Goal: Obtain resource: Download file/media

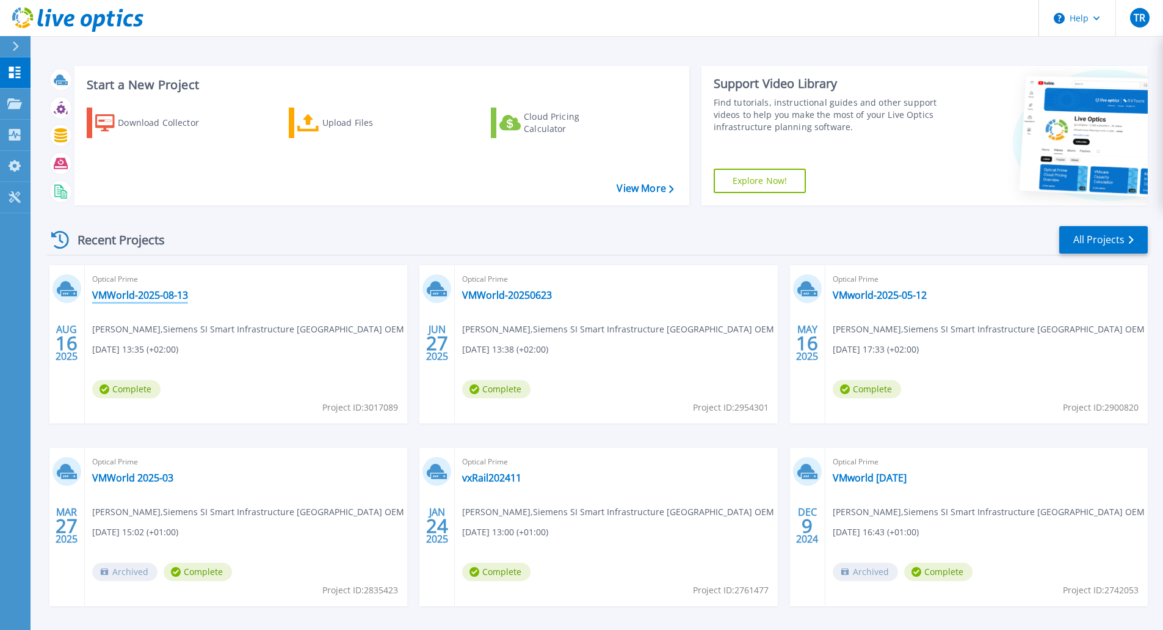
click at [149, 291] on link "VMWorld-2025-08-13" at bounding box center [140, 295] width 96 height 12
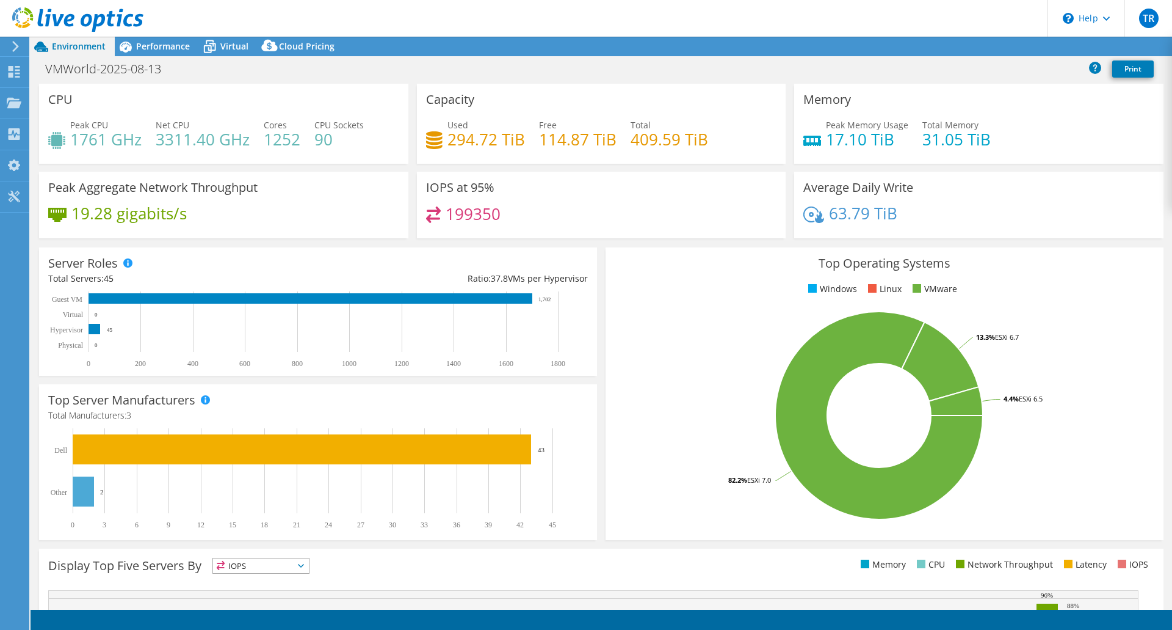
select select "USD"
click at [152, 37] on div "Performance" at bounding box center [157, 47] width 84 height 20
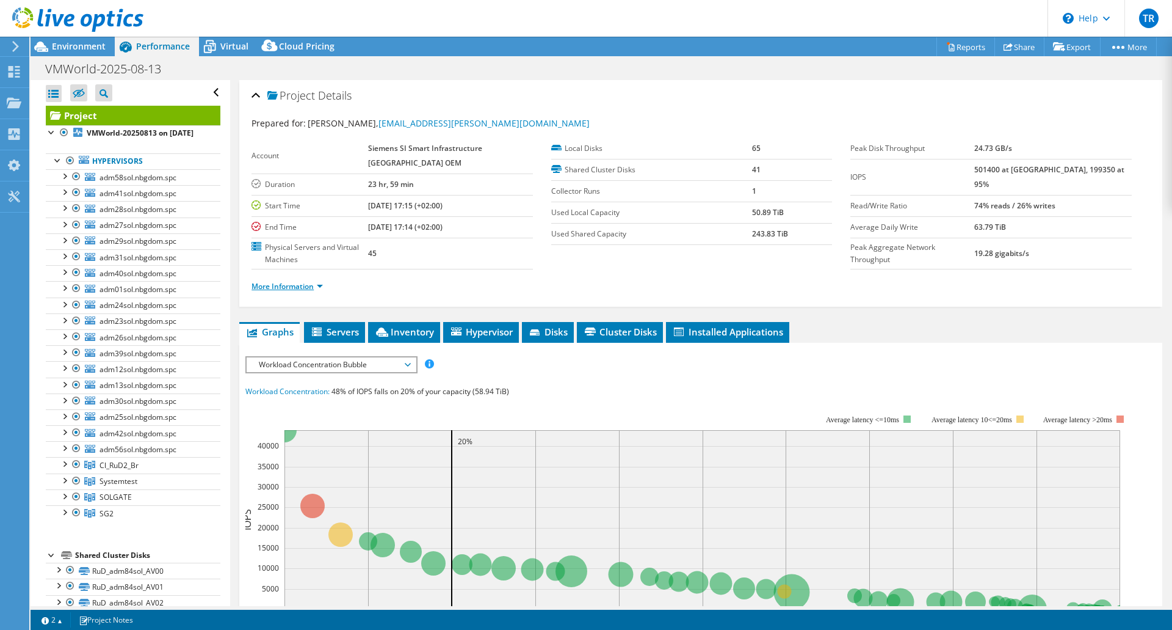
click at [303, 284] on link "More Information" at bounding box center [287, 286] width 71 height 10
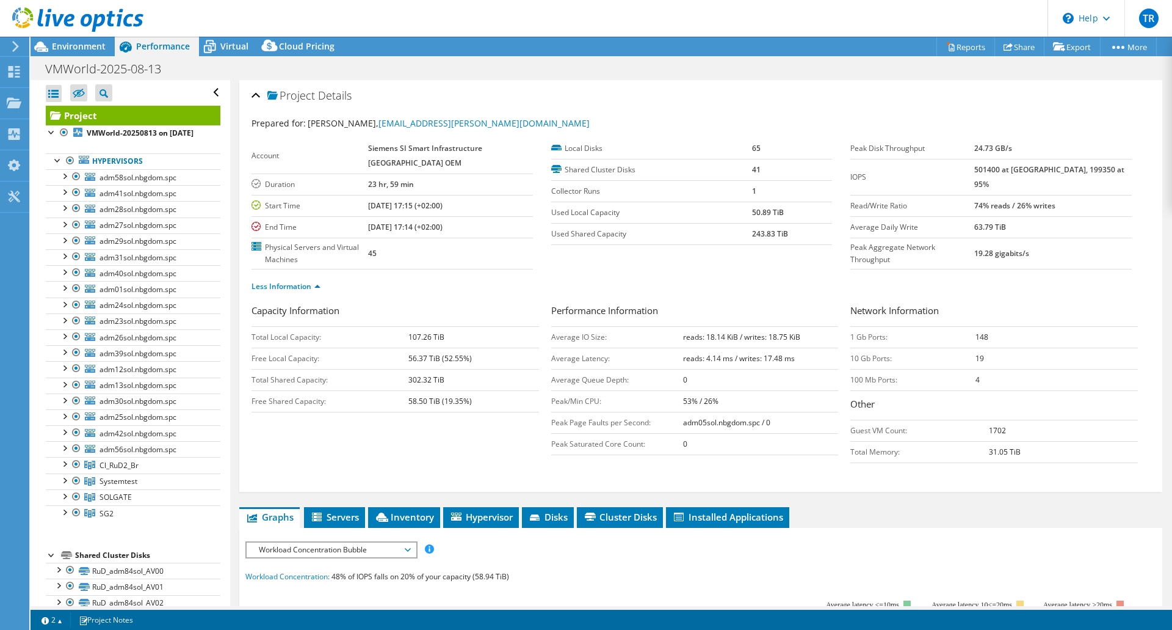
click at [1006, 167] on b "501400 at [GEOGRAPHIC_DATA], 199350 at 95%" at bounding box center [1050, 176] width 150 height 25
drag, startPoint x: 746, startPoint y: 232, endPoint x: 764, endPoint y: 233, distance: 18.3
click at [764, 233] on tr "Used Shared Capacity 243.83 TiB" at bounding box center [692, 233] width 282 height 21
click at [335, 514] on span "Servers" at bounding box center [334, 516] width 49 height 12
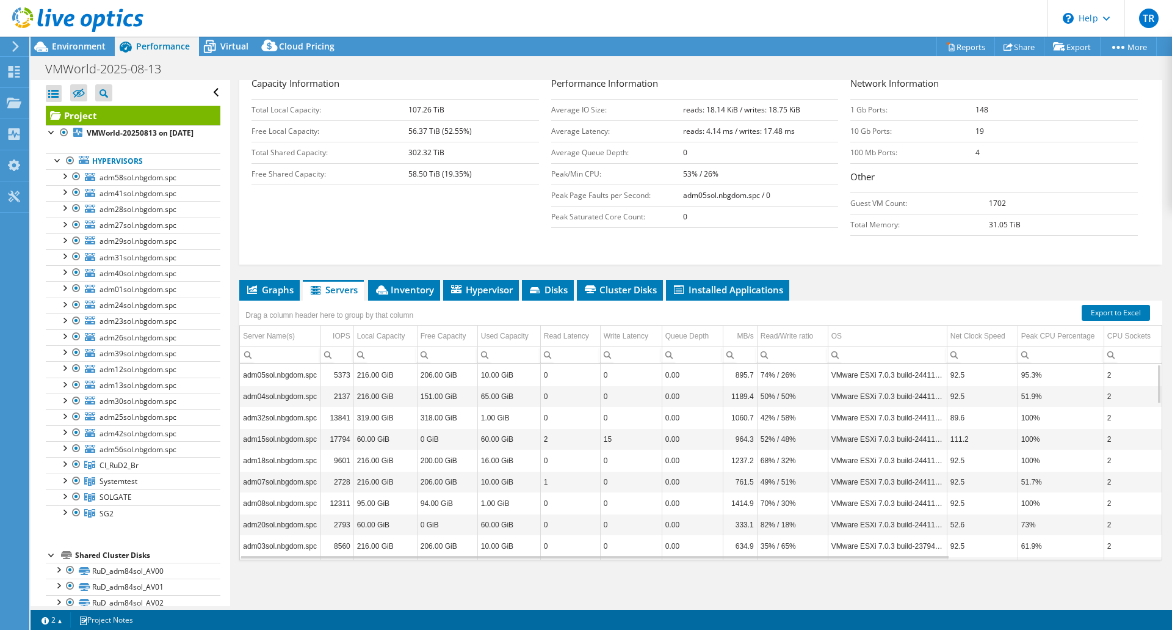
scroll to position [228, 0]
click at [409, 287] on span "Inventory" at bounding box center [404, 289] width 60 height 12
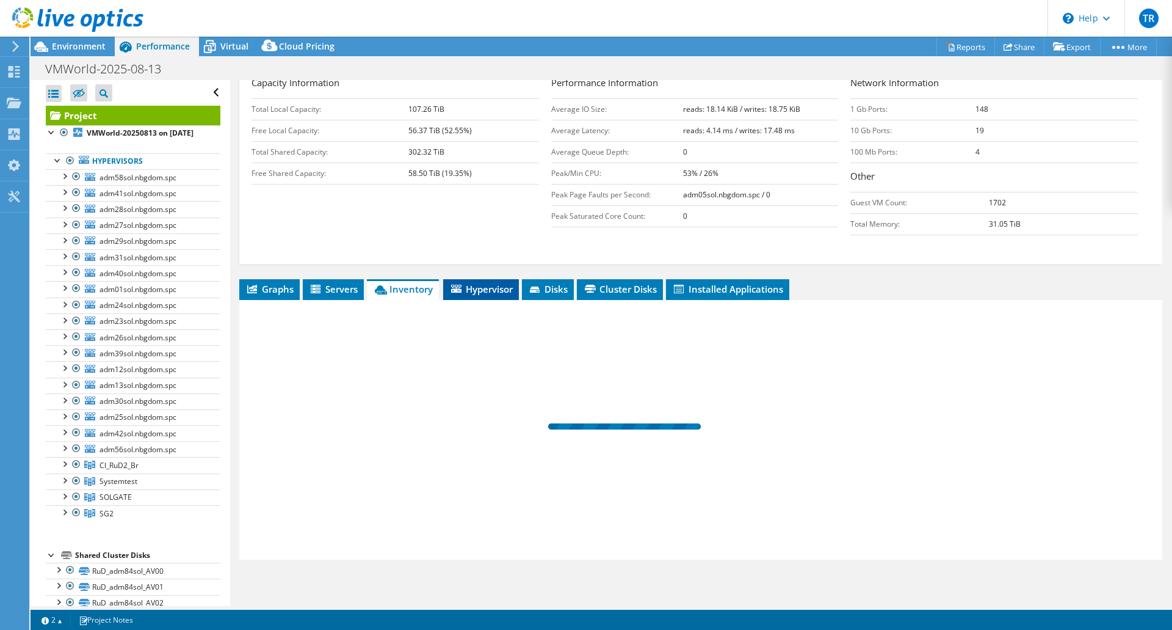
click at [478, 291] on span "Hypervisor" at bounding box center [481, 289] width 64 height 12
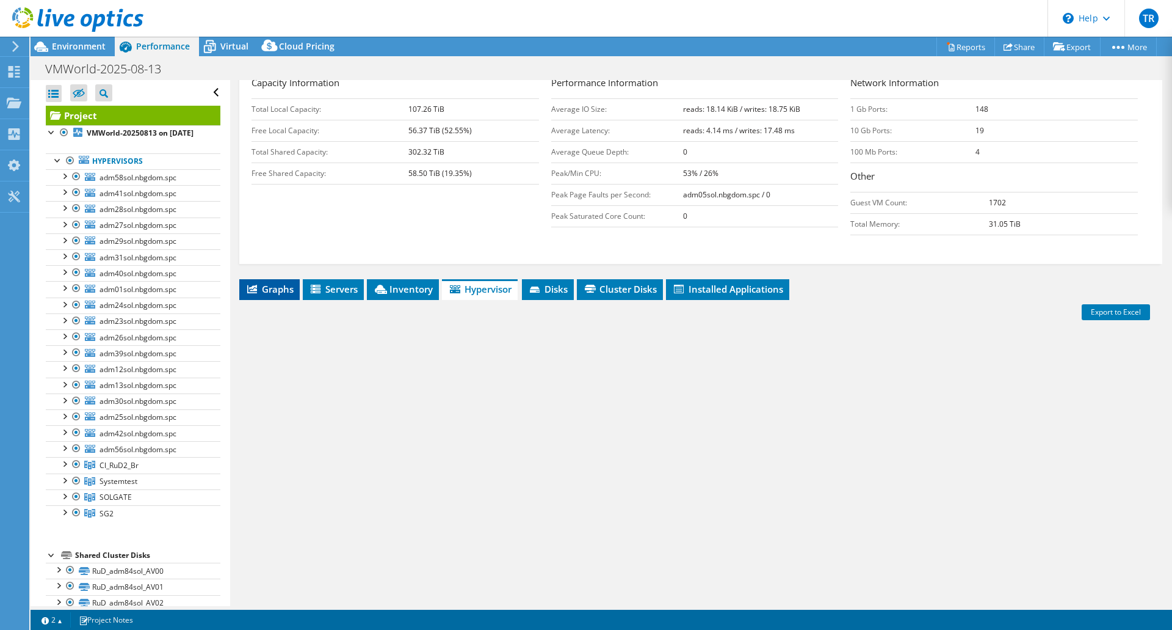
click at [262, 288] on span "Graphs" at bounding box center [269, 289] width 48 height 12
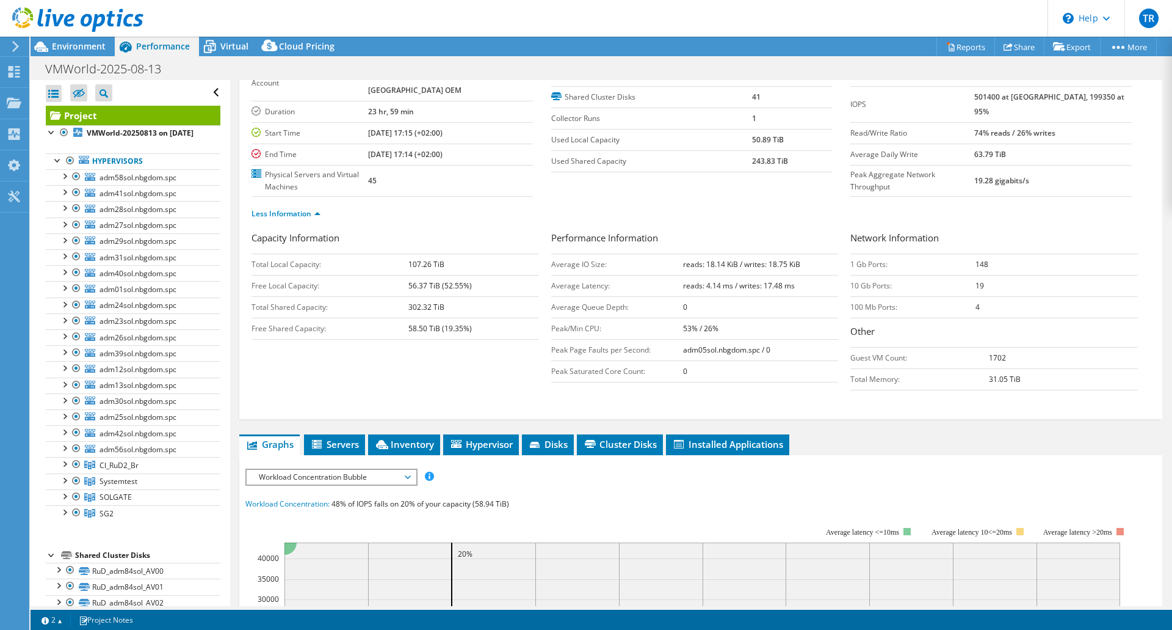
scroll to position [0, 0]
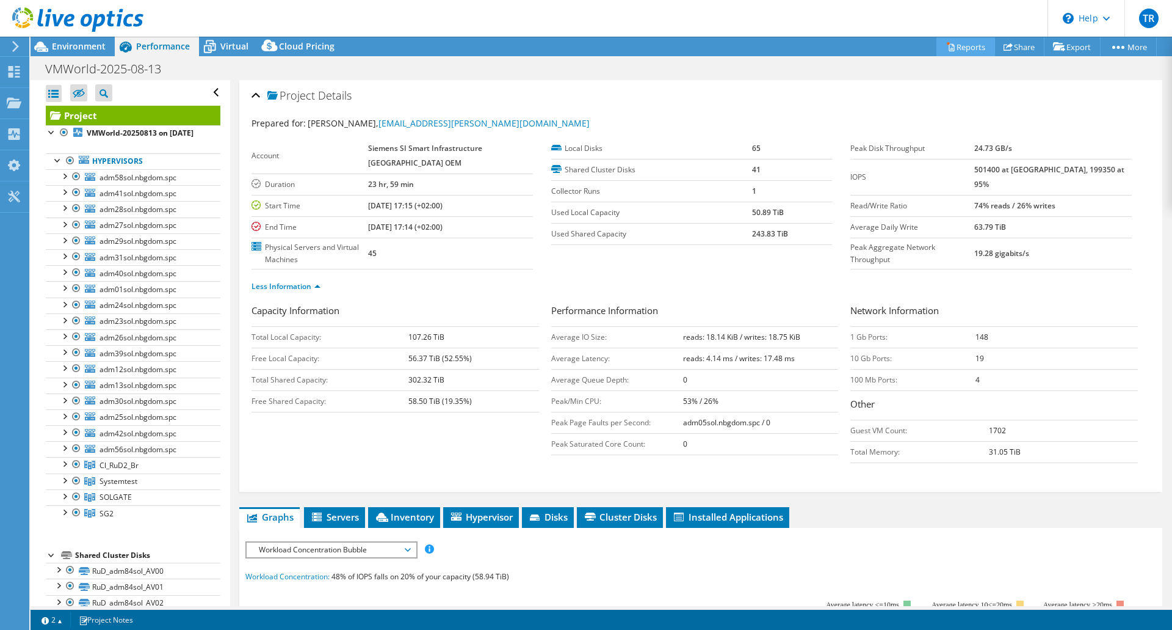
click at [957, 42] on link "Reports" at bounding box center [966, 46] width 59 height 19
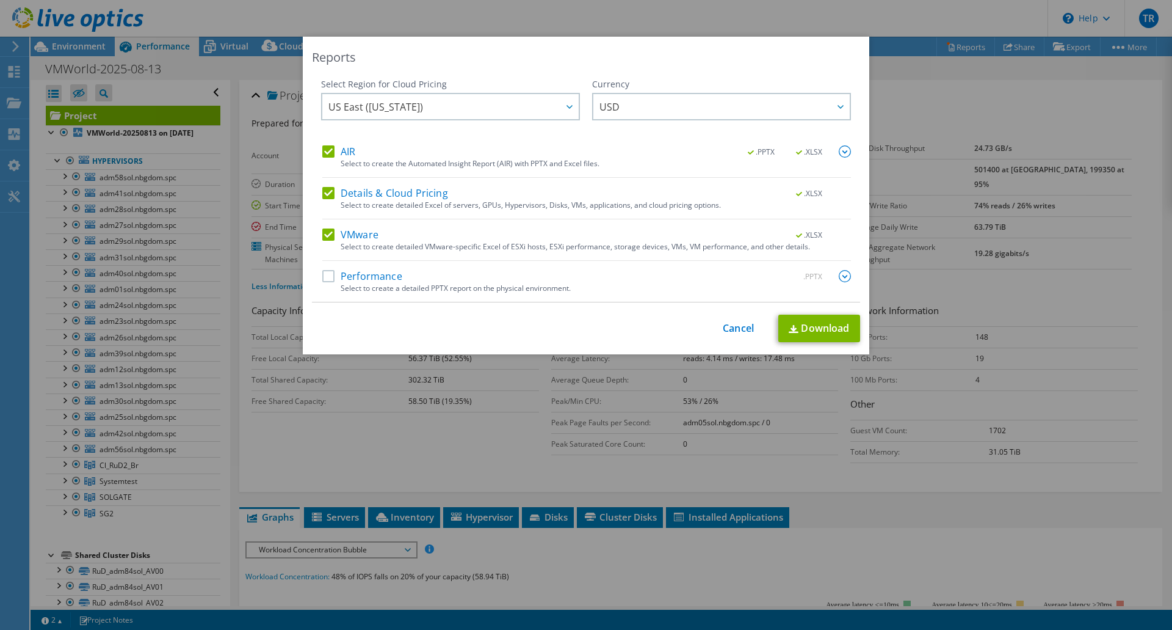
click at [335, 151] on label "AIR" at bounding box center [338, 151] width 33 height 12
click at [0, 0] on input "AIR" at bounding box center [0, 0] width 0 height 0
click at [352, 184] on div "AIR .PPTX .XLSX Select to create the Automated Insight Report (AIR) with PPTX a…" at bounding box center [586, 223] width 529 height 156
drag, startPoint x: 352, startPoint y: 186, endPoint x: 351, endPoint y: 197, distance: 10.5
click at [353, 187] on label "Details & Cloud Pricing" at bounding box center [385, 193] width 126 height 12
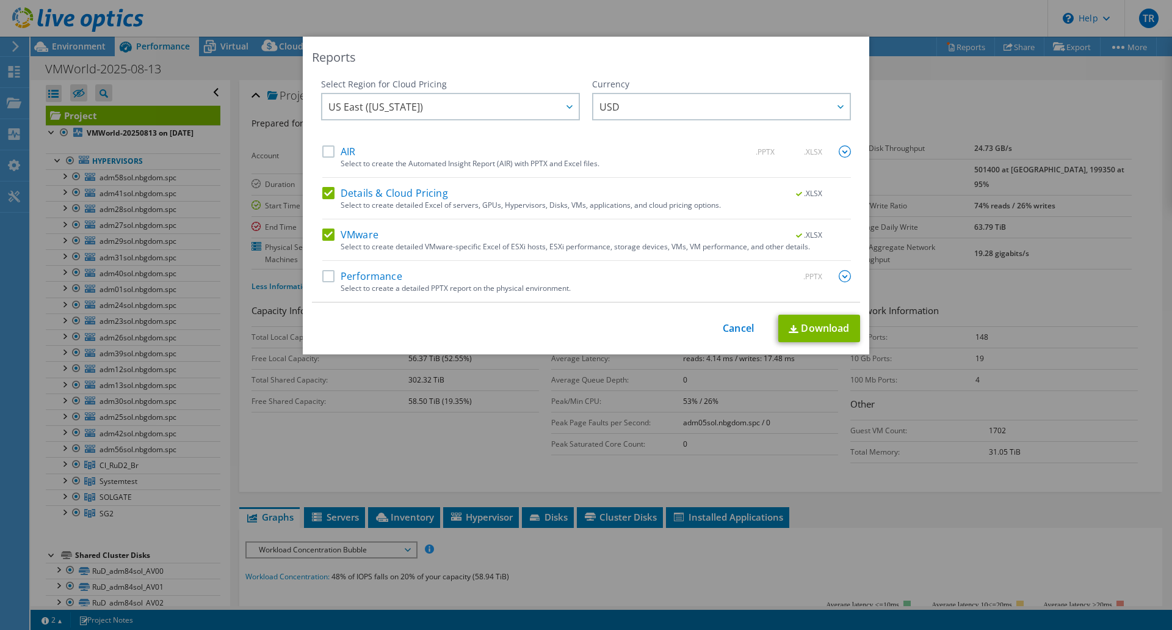
click at [0, 0] on input "Details & Cloud Pricing" at bounding box center [0, 0] width 0 height 0
click at [351, 231] on label "VMware" at bounding box center [350, 234] width 56 height 12
click at [0, 0] on input "VMware" at bounding box center [0, 0] width 0 height 0
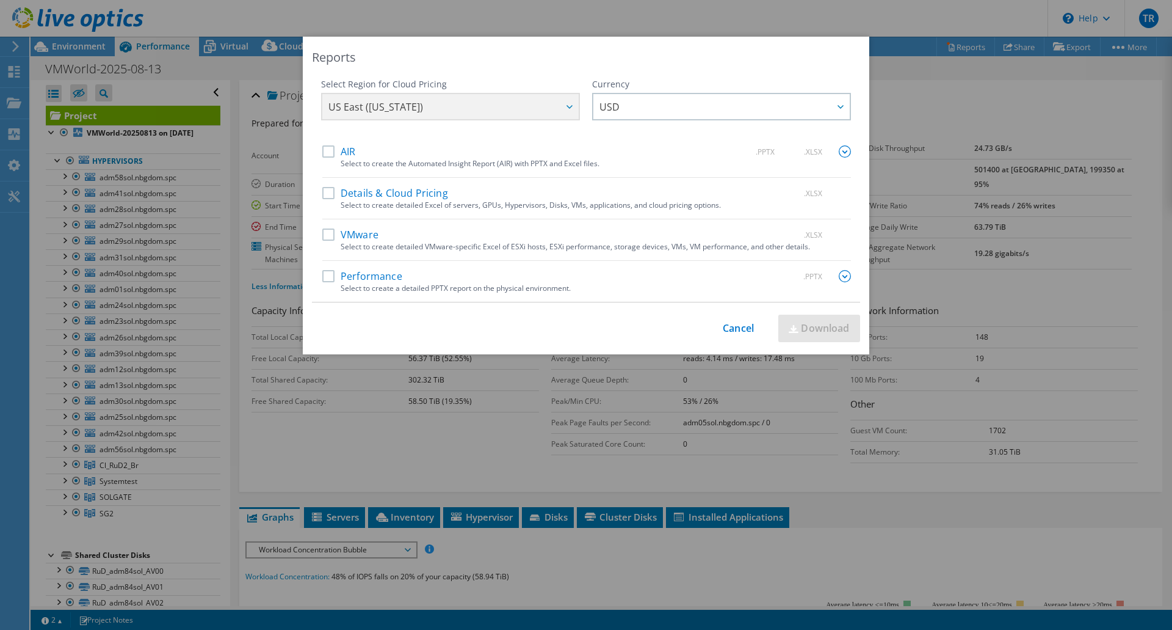
click at [352, 278] on label "Performance" at bounding box center [362, 276] width 80 height 12
click at [0, 0] on input "Performance" at bounding box center [0, 0] width 0 height 0
click at [804, 326] on link "Download" at bounding box center [820, 327] width 82 height 27
